Goal: Task Accomplishment & Management: Manage account settings

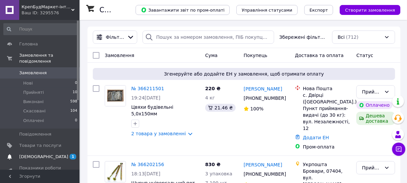
click at [29, 154] on span "[DEMOGRAPHIC_DATA]" at bounding box center [43, 157] width 49 height 6
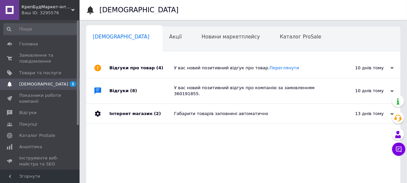
scroll to position [0, 3]
click at [269, 68] on link "Переглянути" at bounding box center [283, 67] width 29 height 5
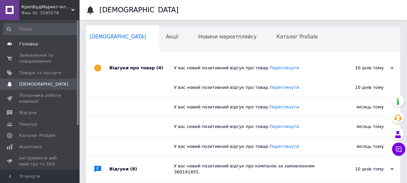
click at [30, 42] on span "Головна" at bounding box center [28, 44] width 19 height 6
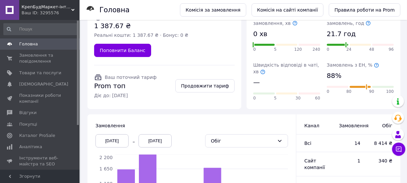
scroll to position [27, 0]
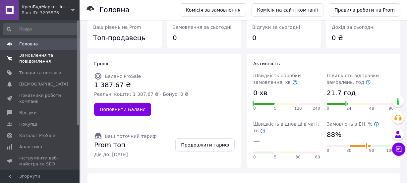
click at [28, 53] on span "Замовлення та повідомлення" at bounding box center [40, 58] width 42 height 12
